Goal: Complete application form

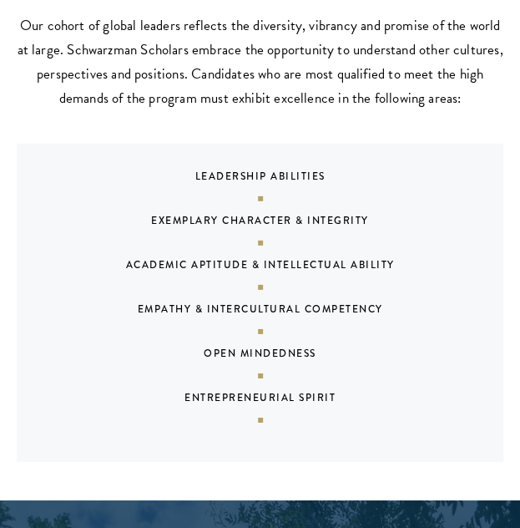
scroll to position [1134, 0]
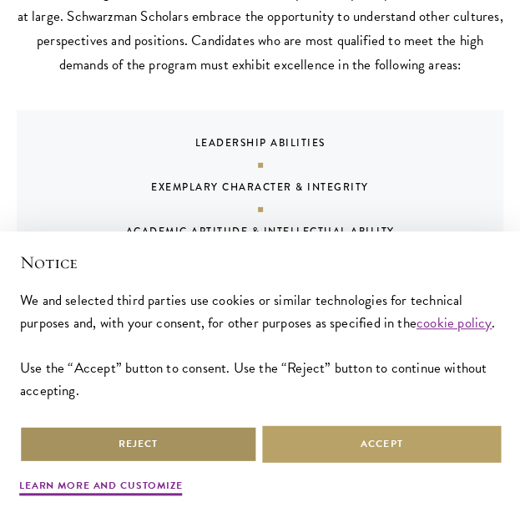
click at [134, 443] on button "Reject" at bounding box center [138, 444] width 239 height 38
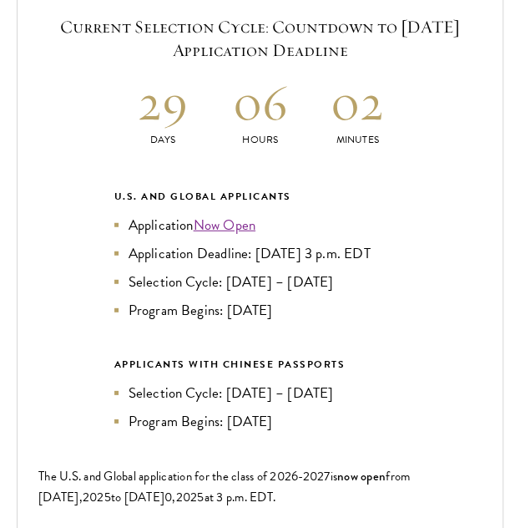
scroll to position [2570, 0]
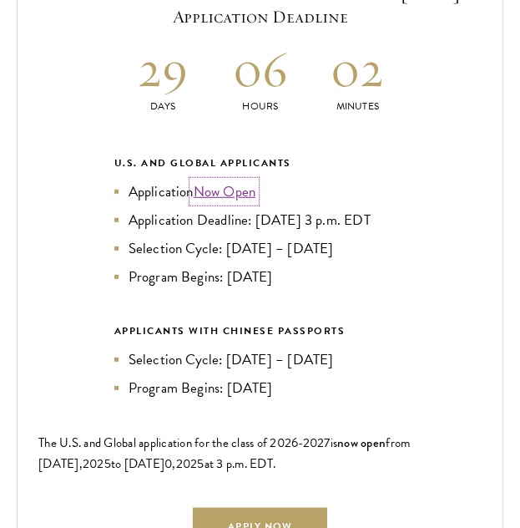
click at [219, 186] on link "Now Open" at bounding box center [224, 191] width 62 height 21
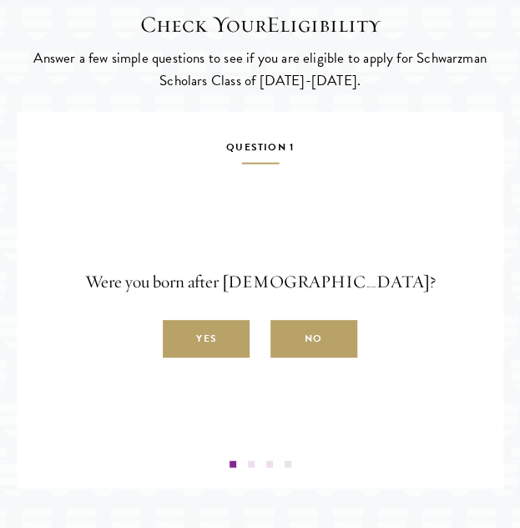
scroll to position [2284, 0]
click at [210, 357] on label "Yes" at bounding box center [206, 338] width 87 height 38
click at [178, 336] on input "Yes" at bounding box center [170, 328] width 15 height 15
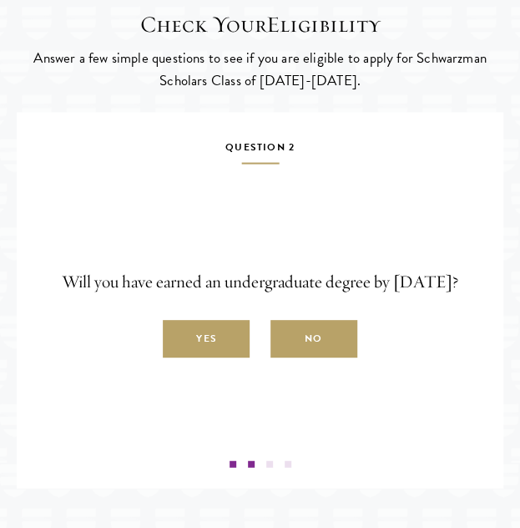
click at [210, 357] on label "Yes" at bounding box center [206, 338] width 87 height 38
click at [178, 336] on input "Yes" at bounding box center [170, 328] width 15 height 15
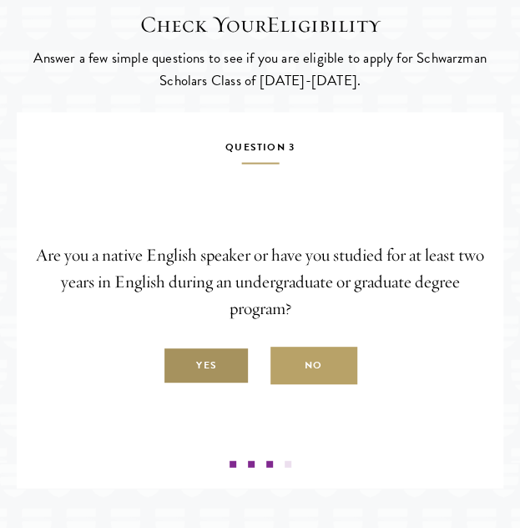
click at [218, 383] on label "Yes" at bounding box center [206, 365] width 87 height 38
click at [178, 363] on input "Yes" at bounding box center [170, 355] width 15 height 15
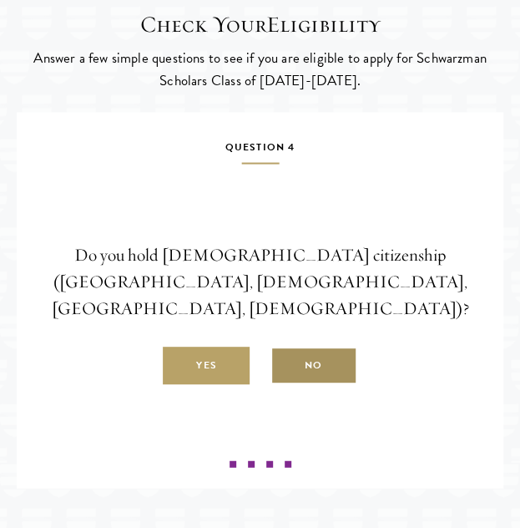
click at [323, 383] on label "No" at bounding box center [314, 365] width 87 height 38
click at [286, 363] on input "No" at bounding box center [278, 355] width 15 height 15
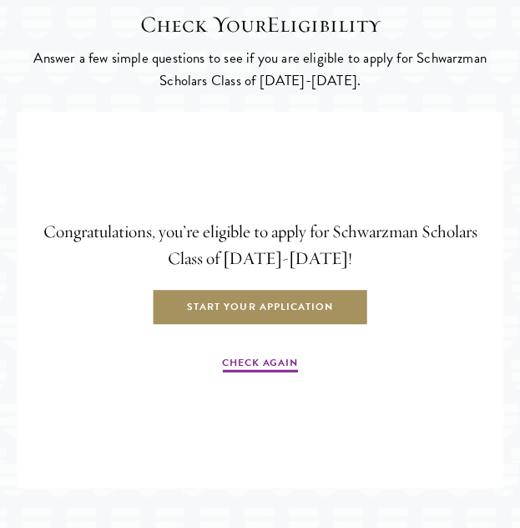
click at [185, 325] on link "Start Your Application" at bounding box center [260, 306] width 216 height 38
